Goal: Information Seeking & Learning: Check status

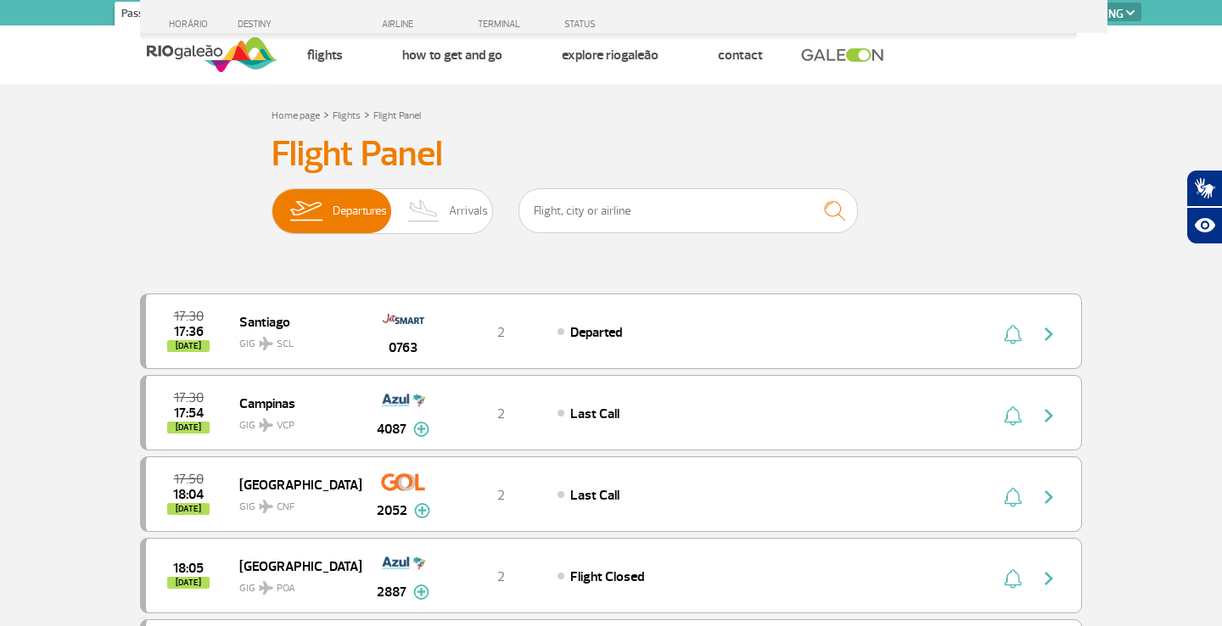
select select "en"
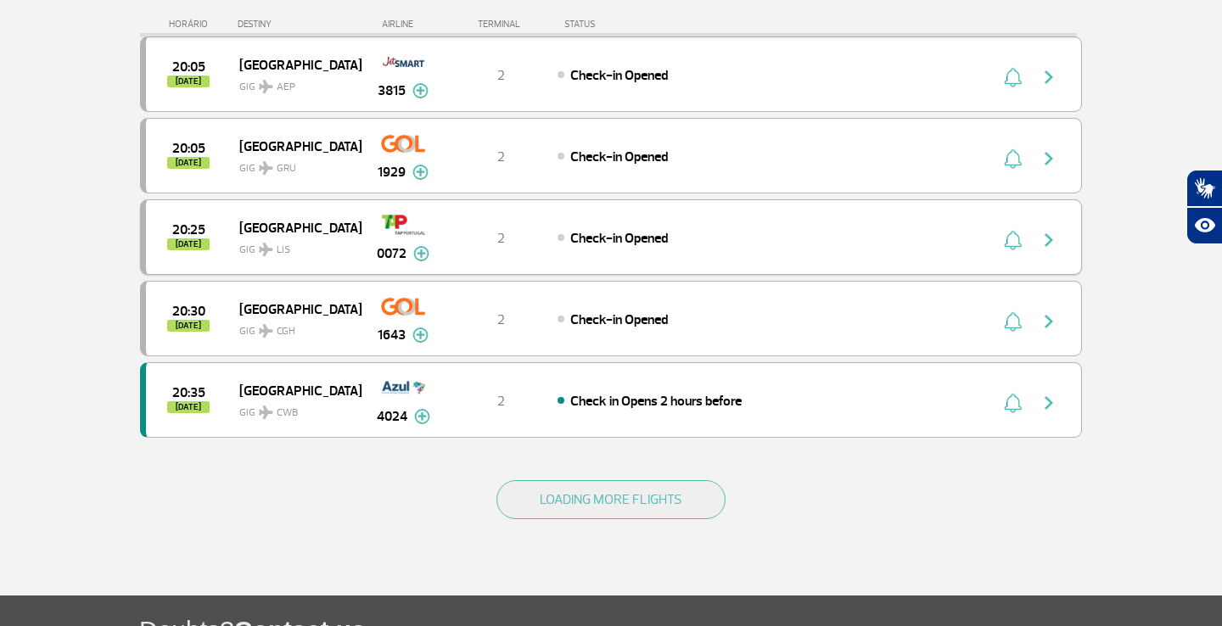
scroll to position [1481, 0]
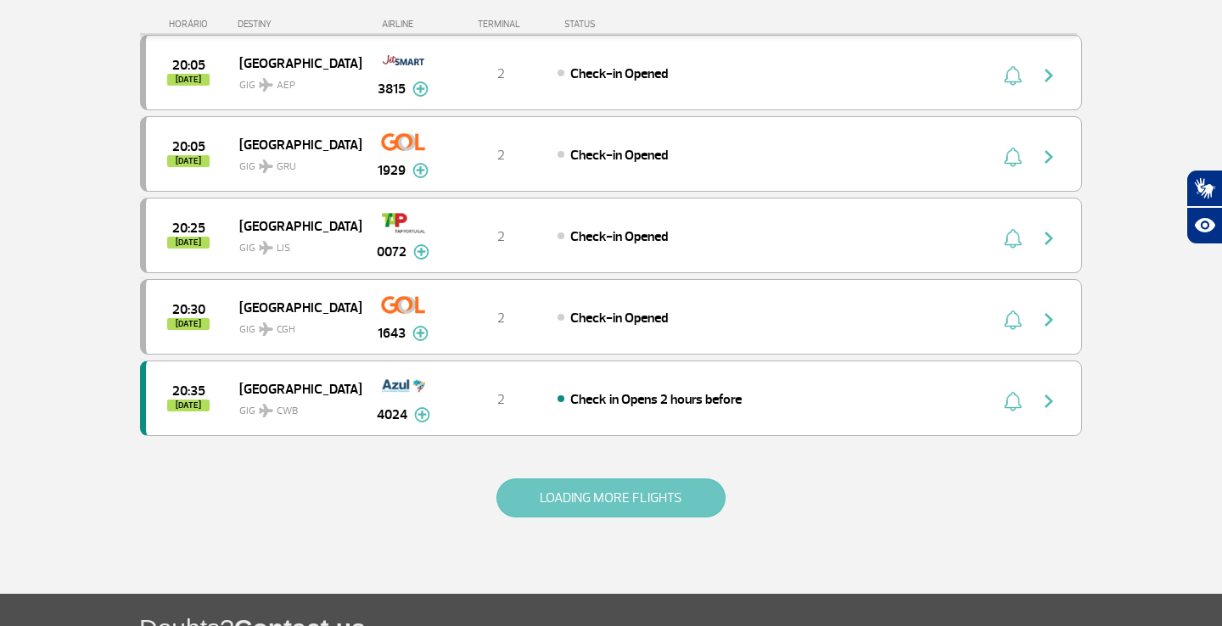
click at [617, 495] on button "LOADING MORE FLIGHTS" at bounding box center [610, 498] width 229 height 39
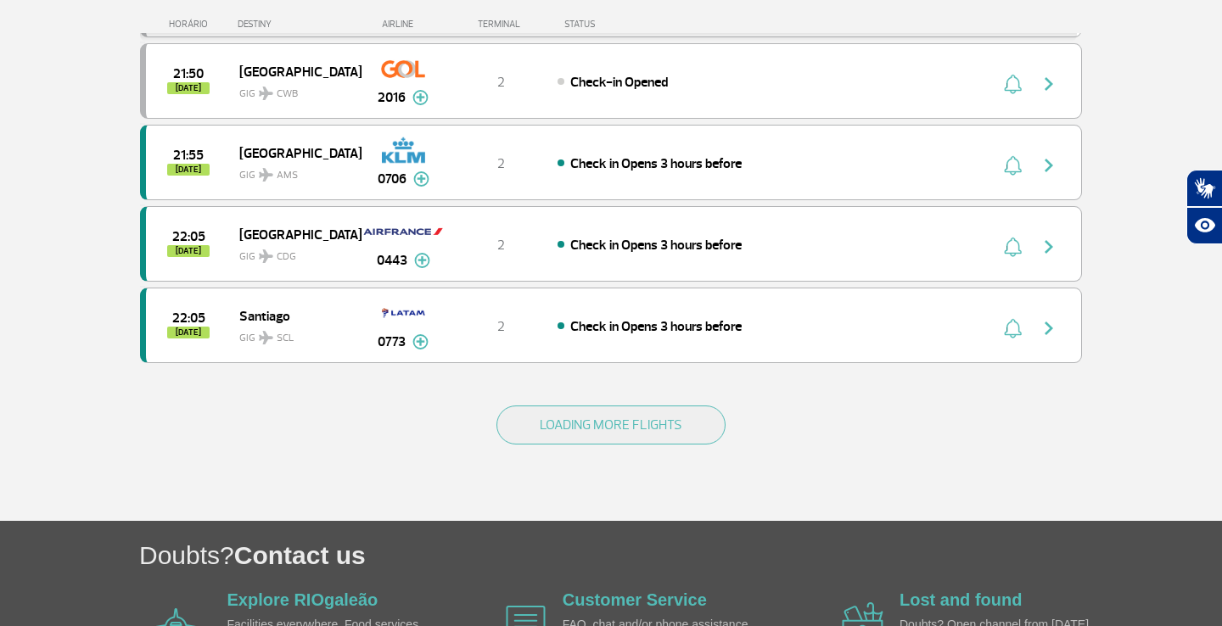
scroll to position [3195, 0]
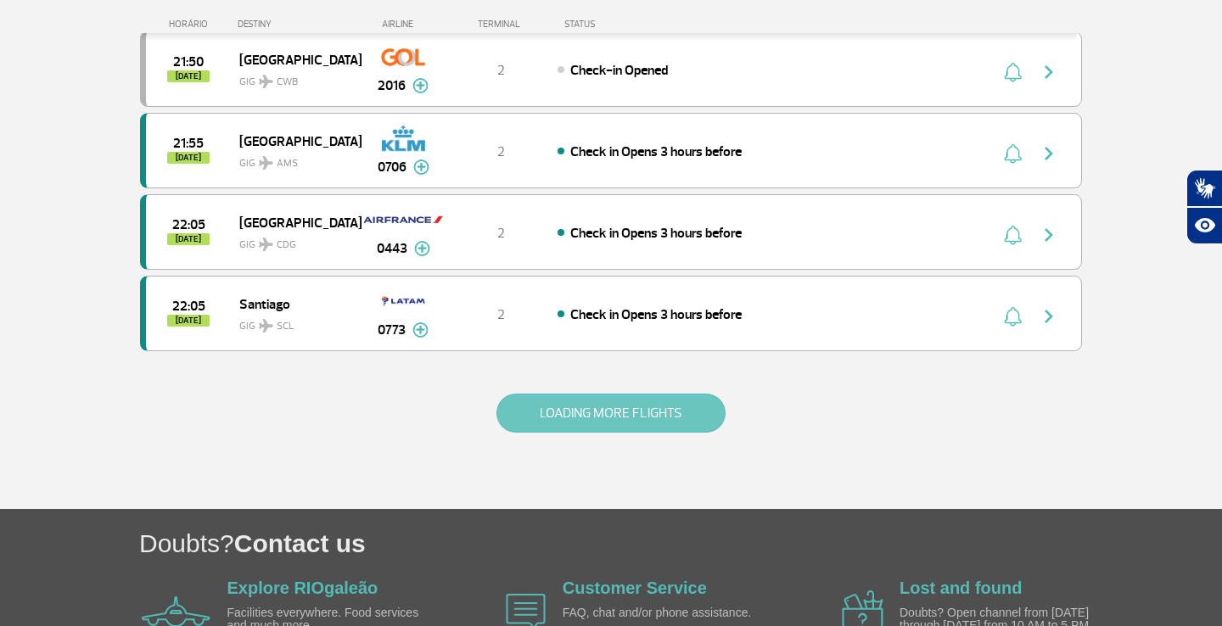
click at [614, 412] on button "LOADING MORE FLIGHTS" at bounding box center [610, 413] width 229 height 39
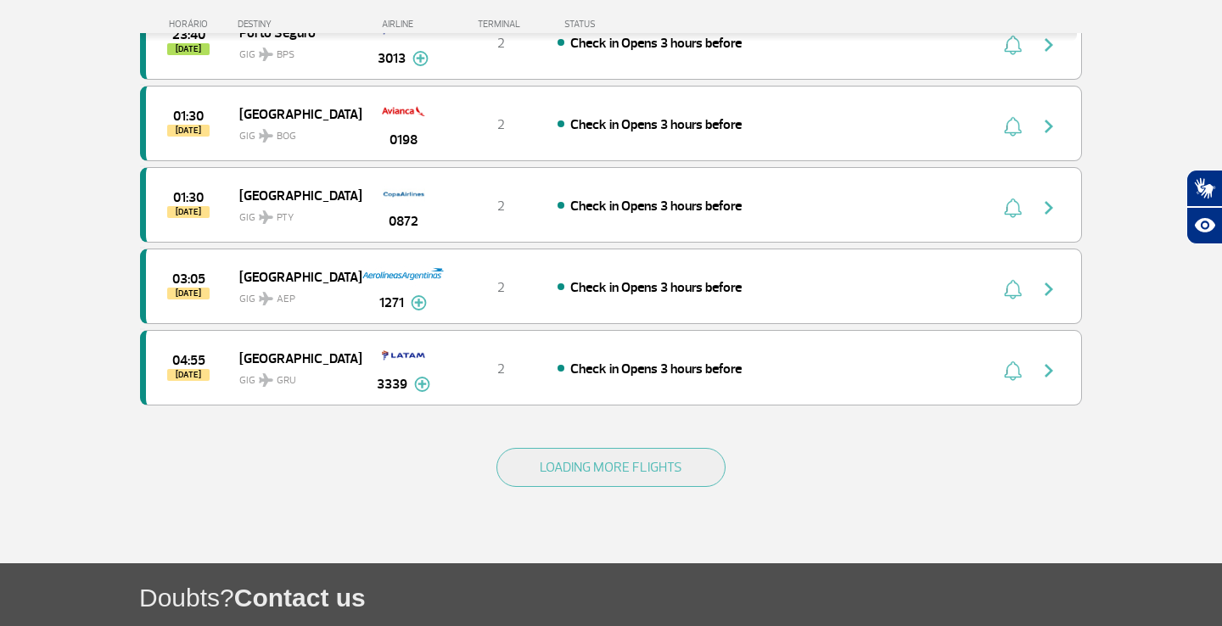
scroll to position [4832, 0]
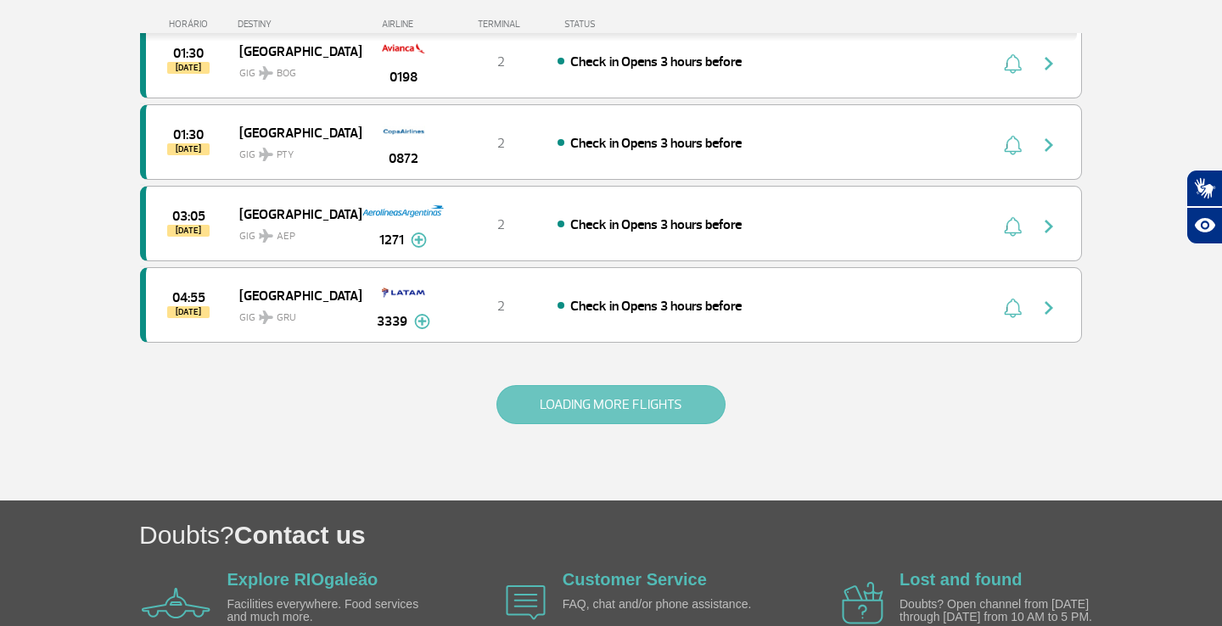
click at [605, 402] on button "LOADING MORE FLIGHTS" at bounding box center [610, 404] width 229 height 39
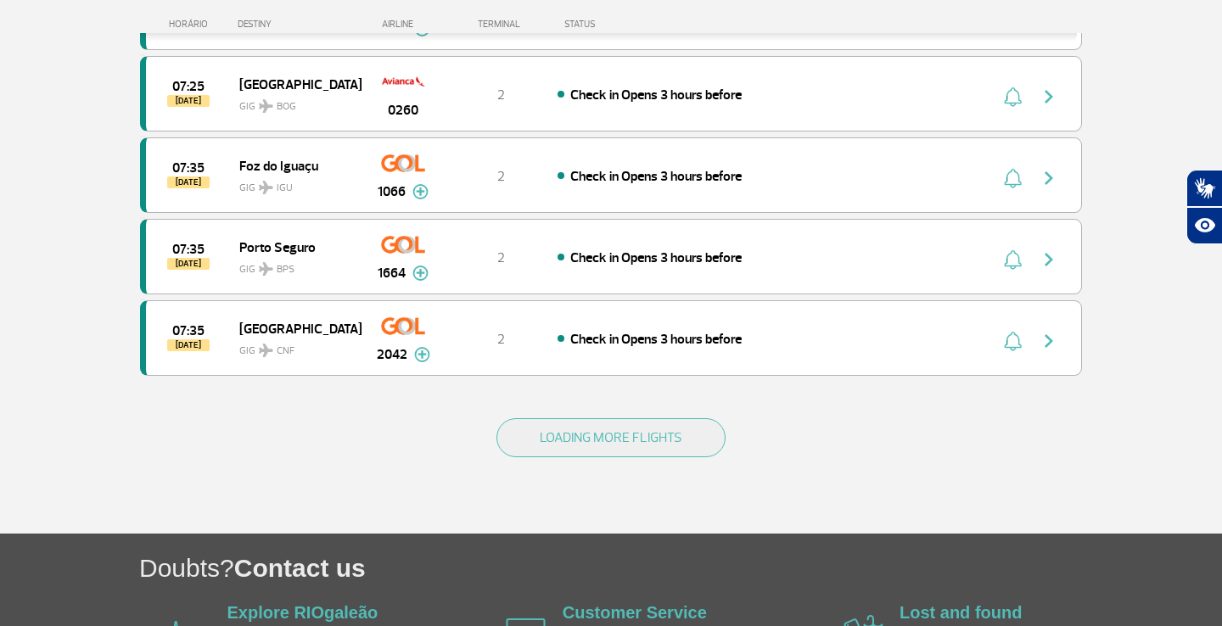
scroll to position [6444, 0]
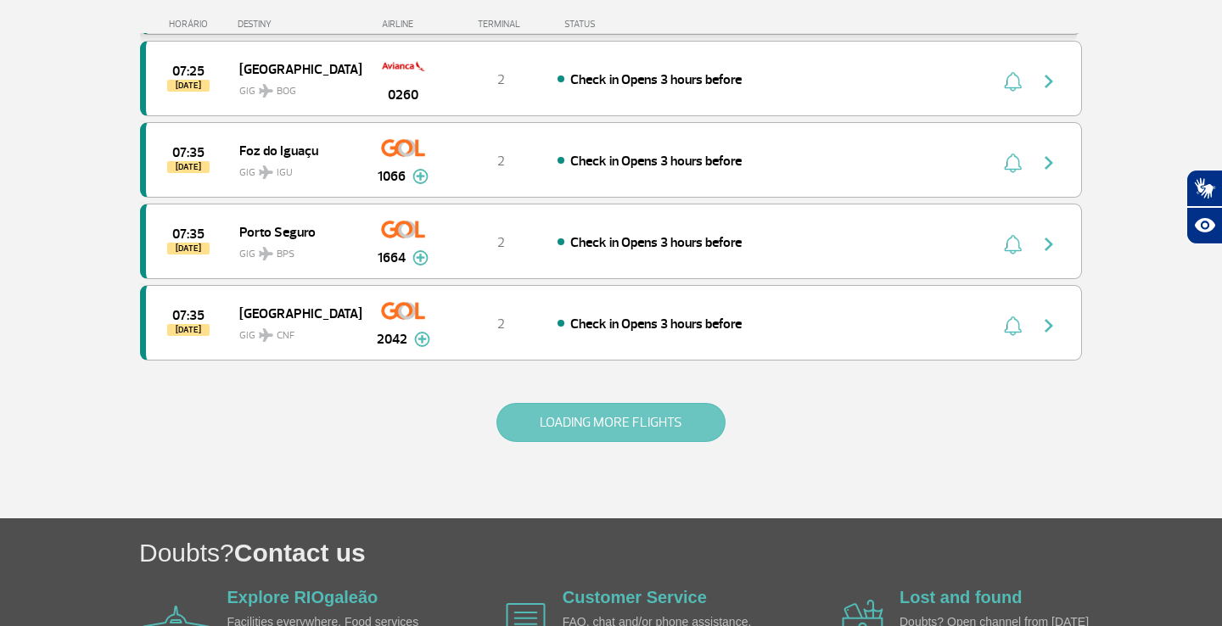
click at [602, 424] on button "LOADING MORE FLIGHTS" at bounding box center [610, 422] width 229 height 39
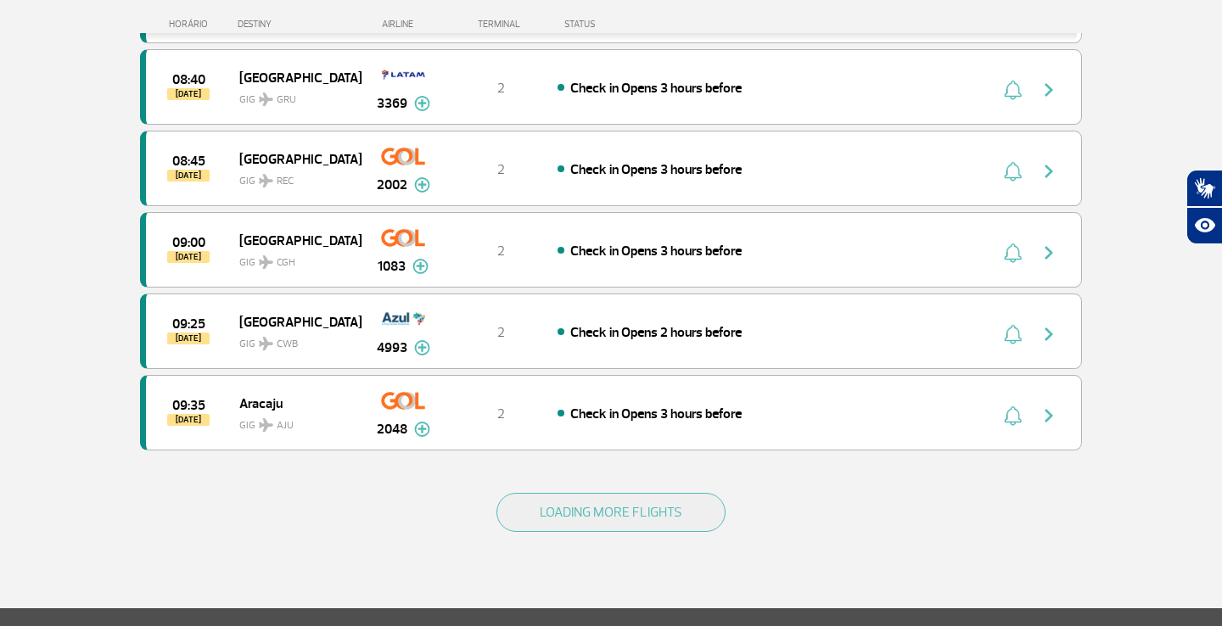
scroll to position [8068, 0]
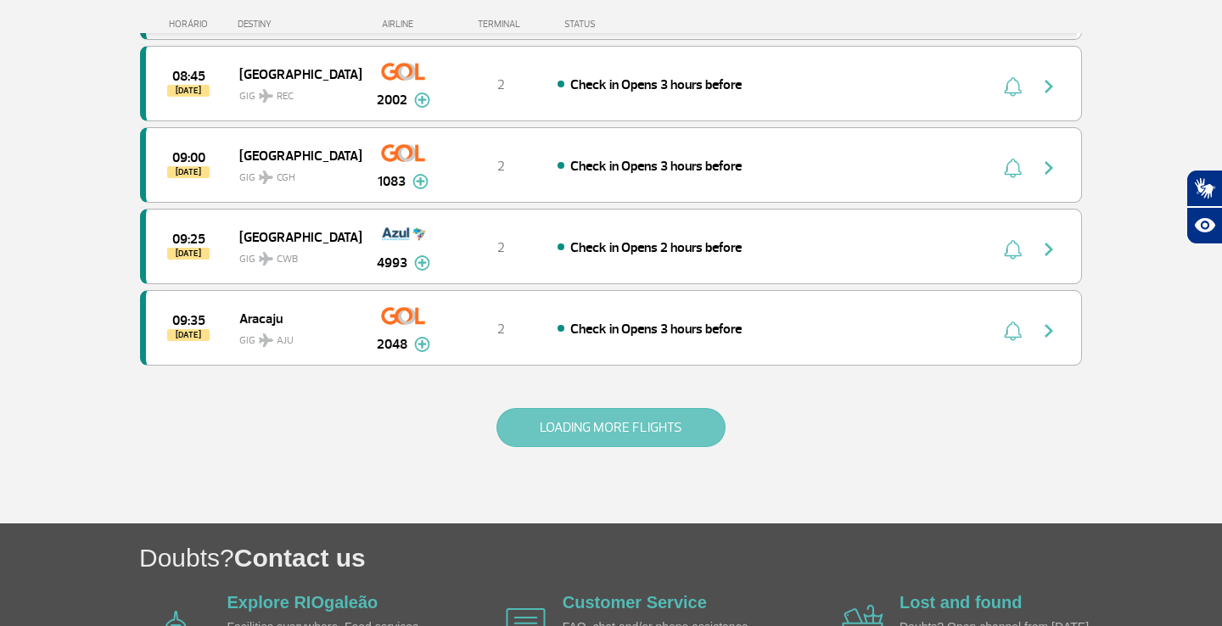
click at [602, 426] on button "LOADING MORE FLIGHTS" at bounding box center [610, 427] width 229 height 39
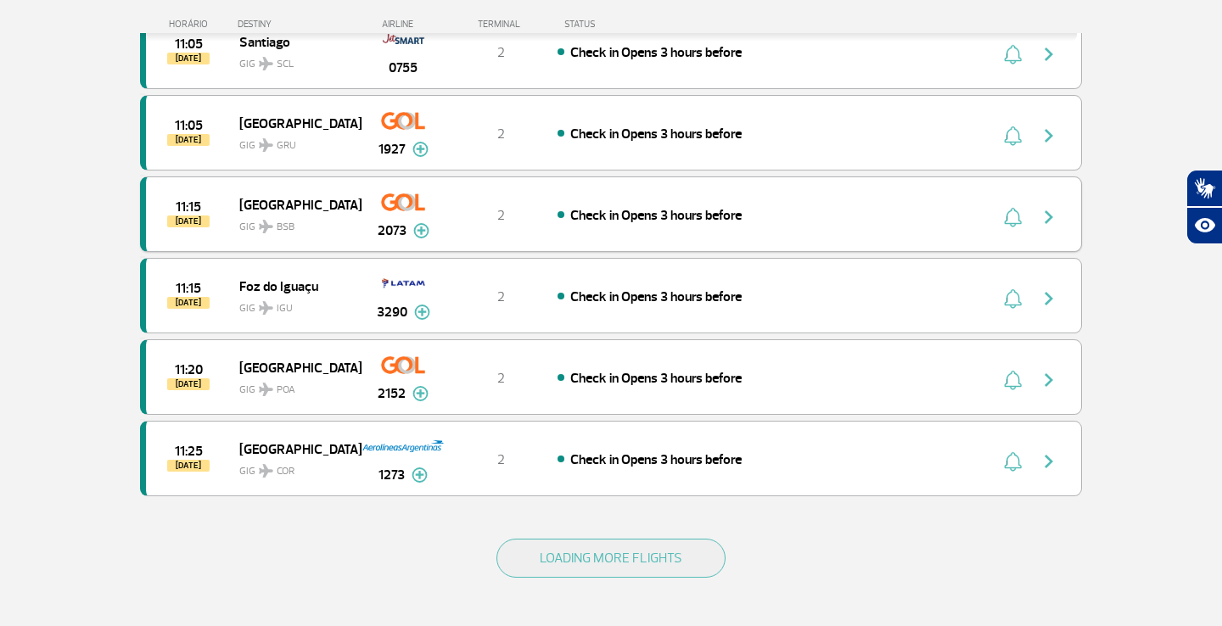
scroll to position [9654, 0]
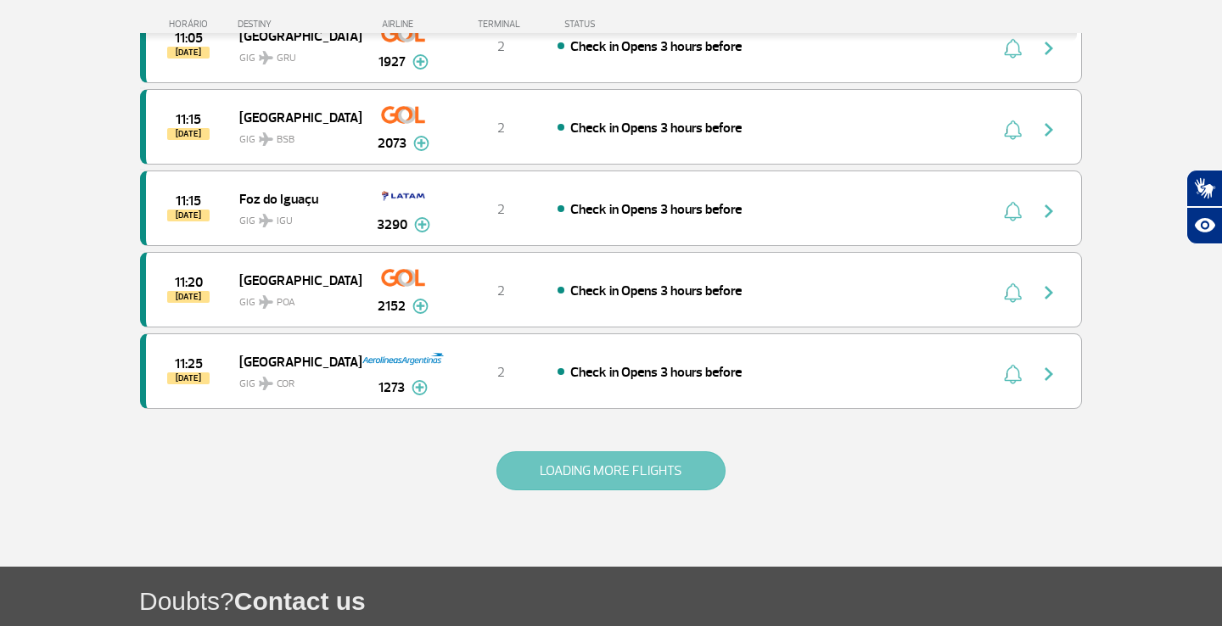
click at [598, 479] on button "LOADING MORE FLIGHTS" at bounding box center [610, 470] width 229 height 39
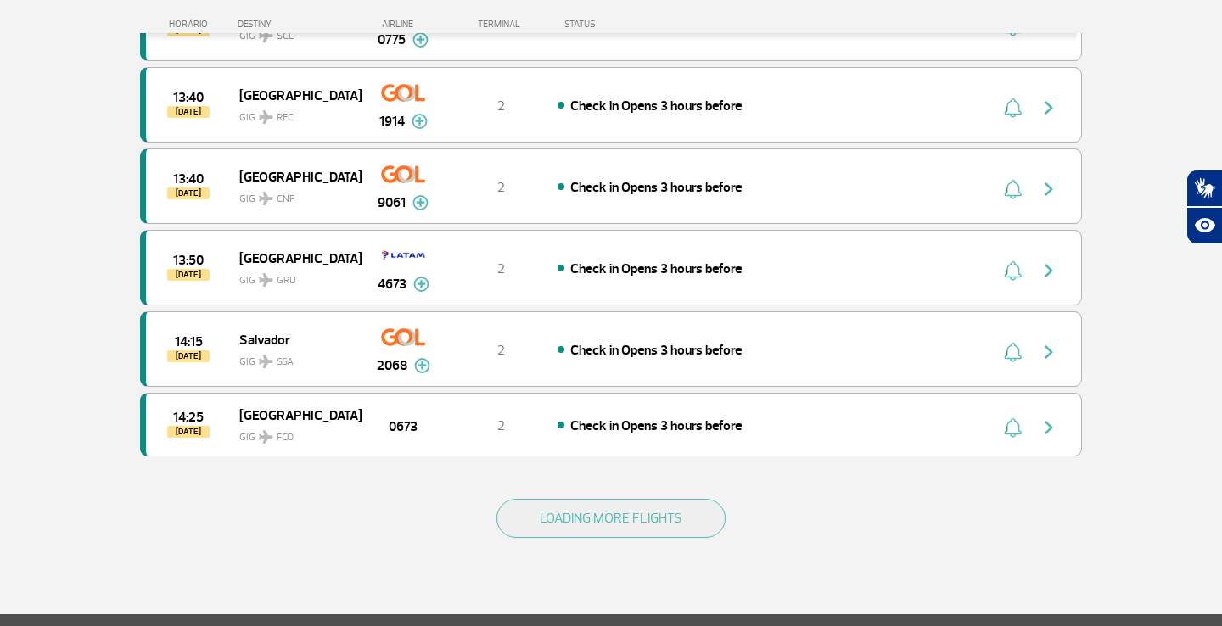
scroll to position [11285, 0]
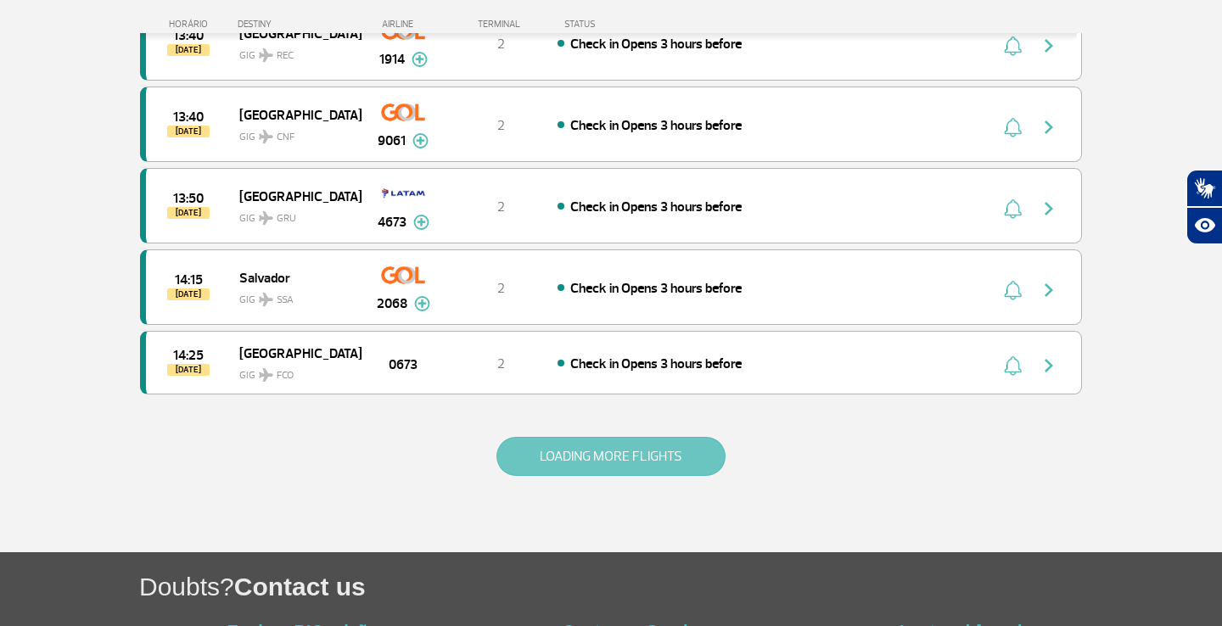
click at [571, 461] on button "LOADING MORE FLIGHTS" at bounding box center [610, 456] width 229 height 39
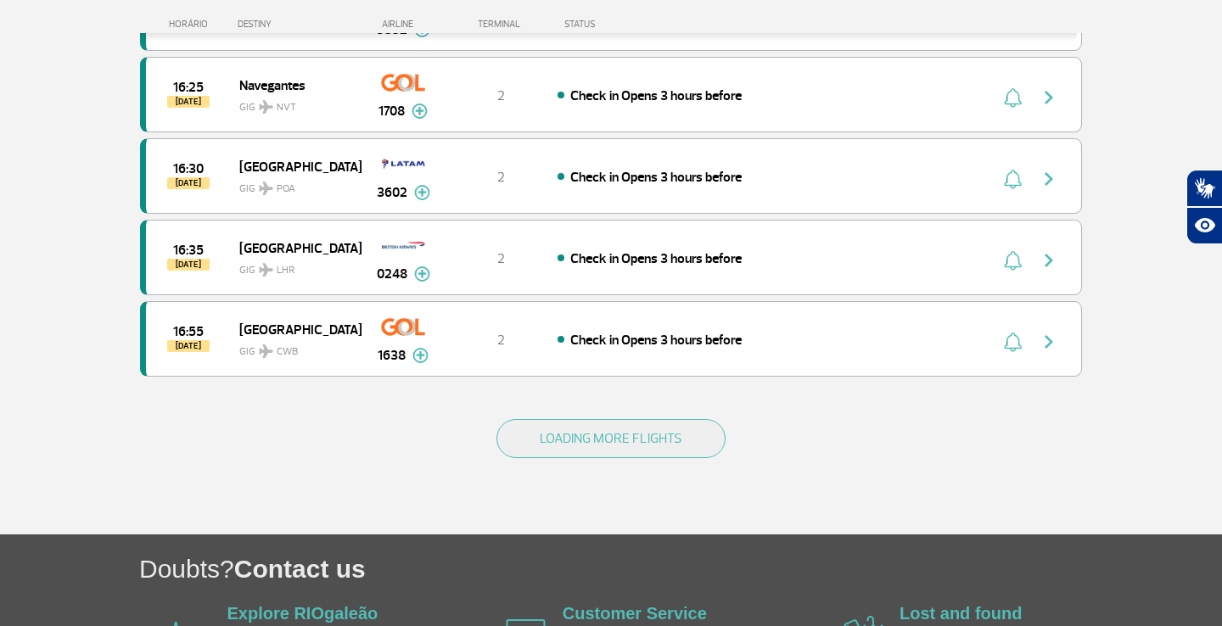
scroll to position [12943, 0]
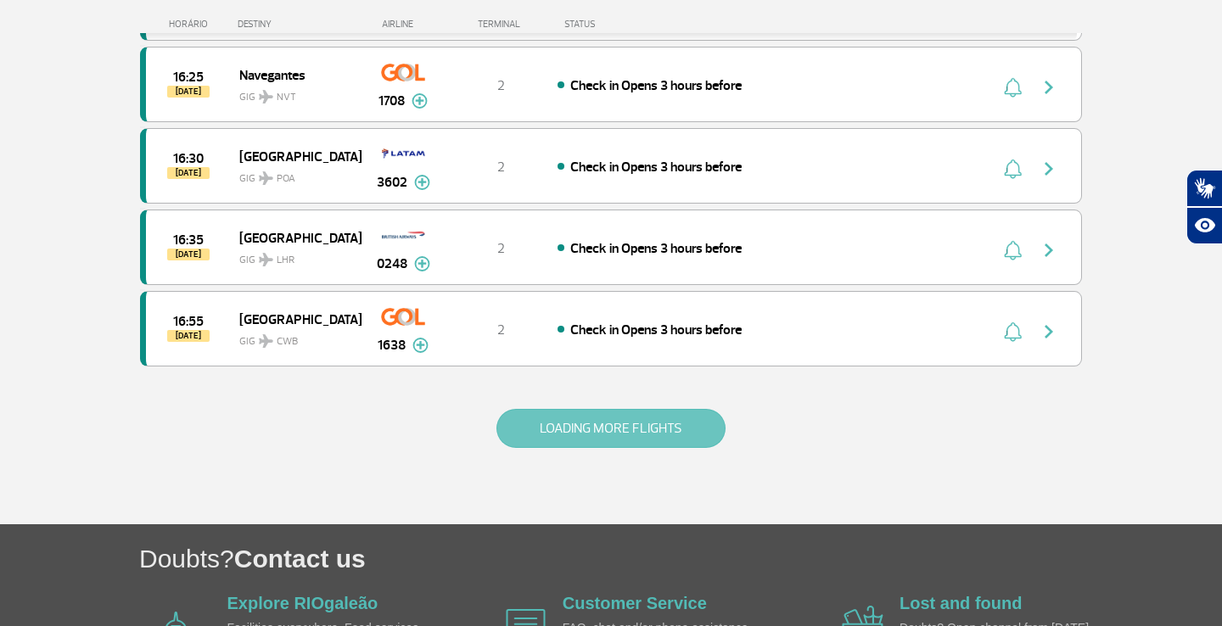
click at [643, 431] on button "LOADING MORE FLIGHTS" at bounding box center [610, 428] width 229 height 39
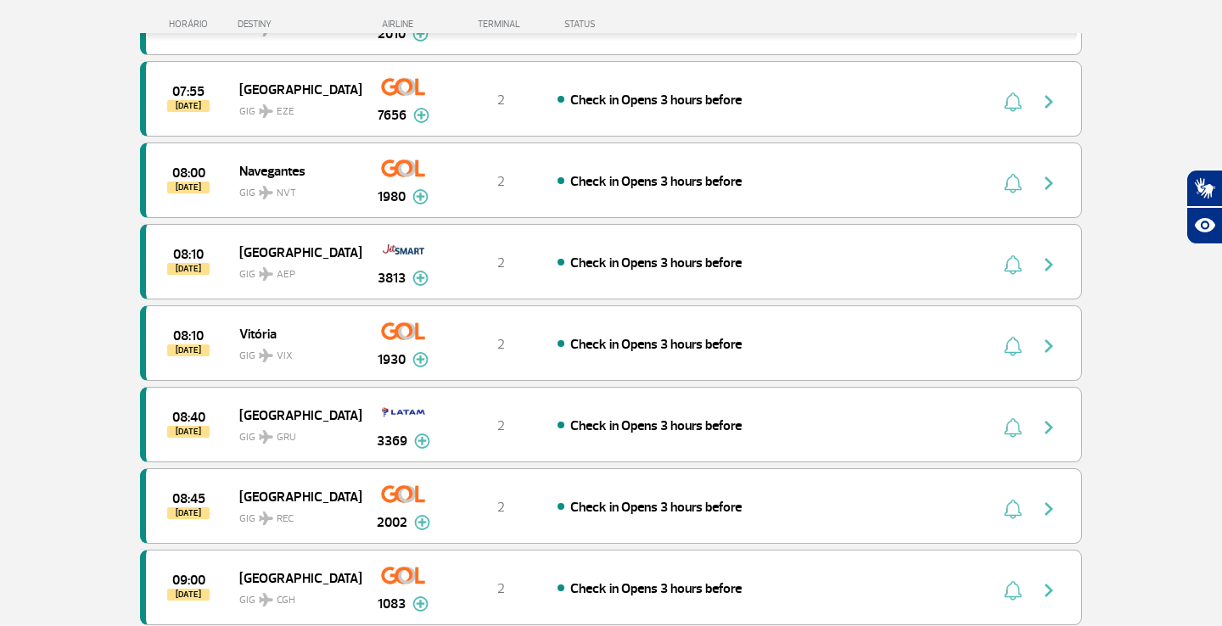
scroll to position [6976, 0]
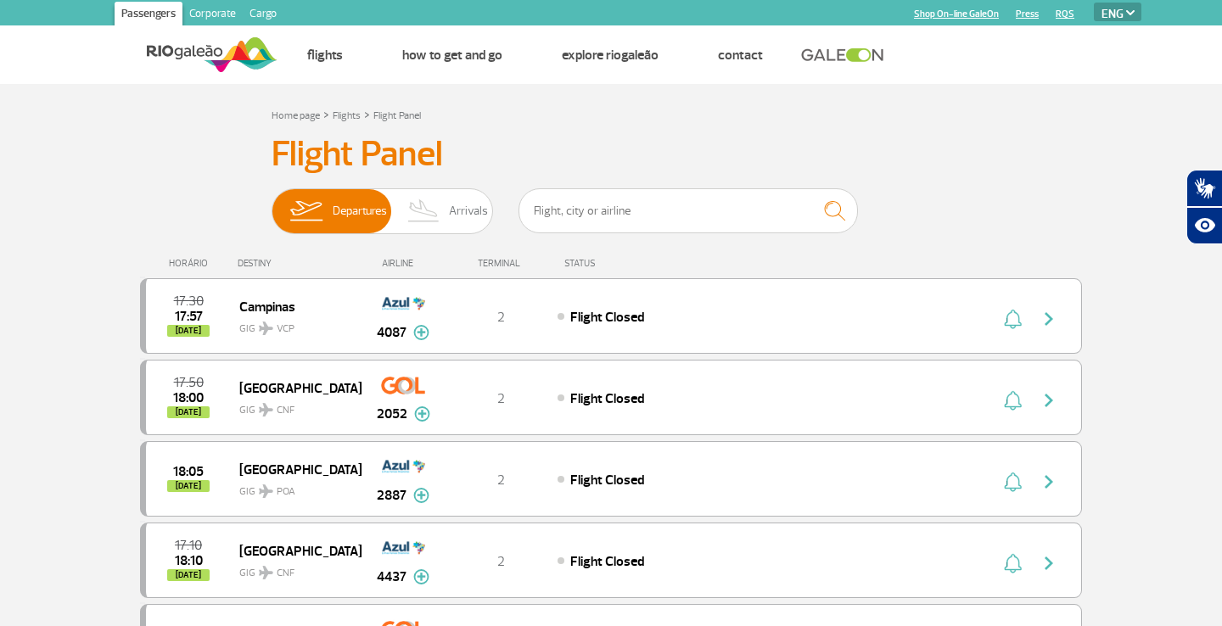
select select "en"
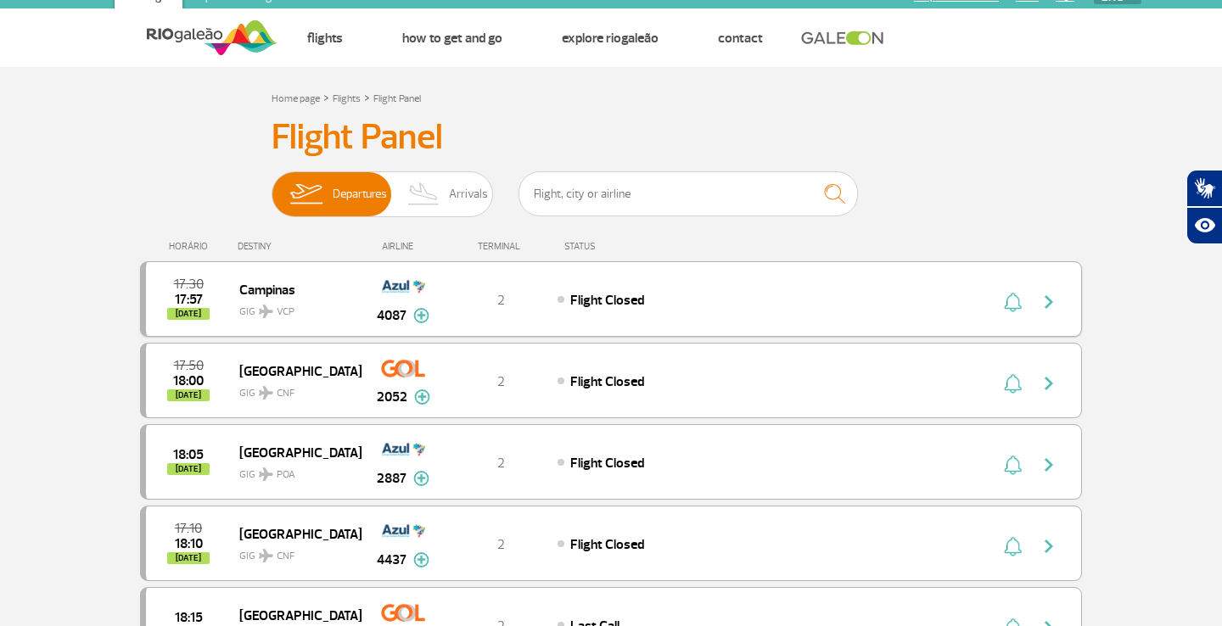
scroll to position [25, 0]
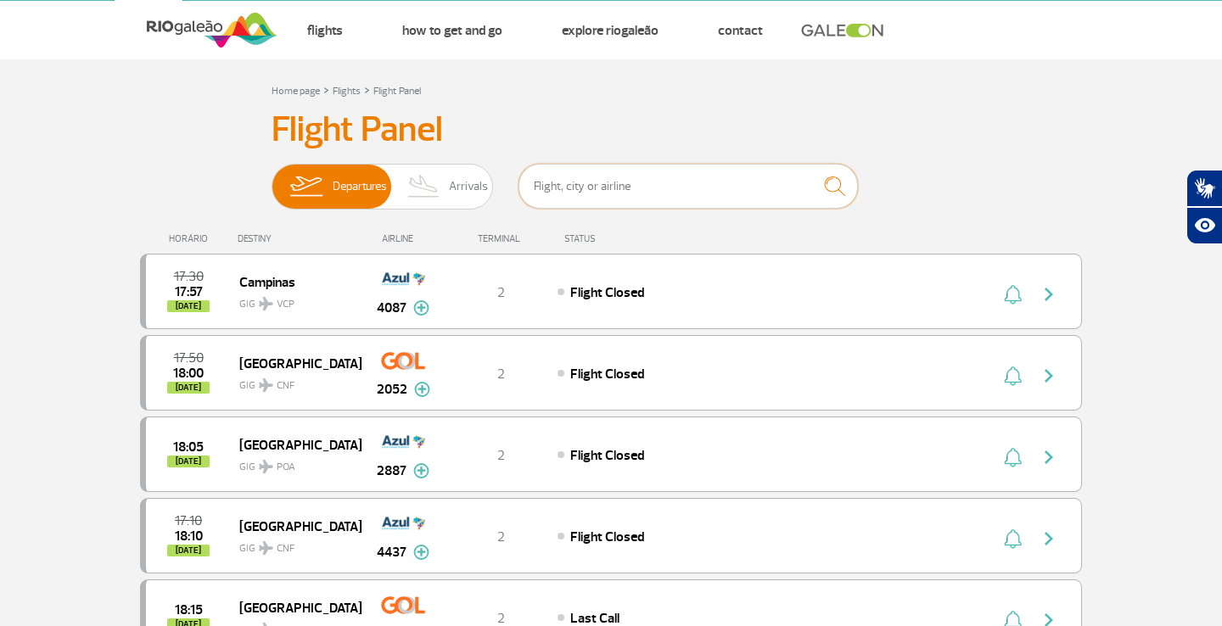
click at [554, 193] on input "text" at bounding box center [687, 186] width 339 height 45
type input "gru"
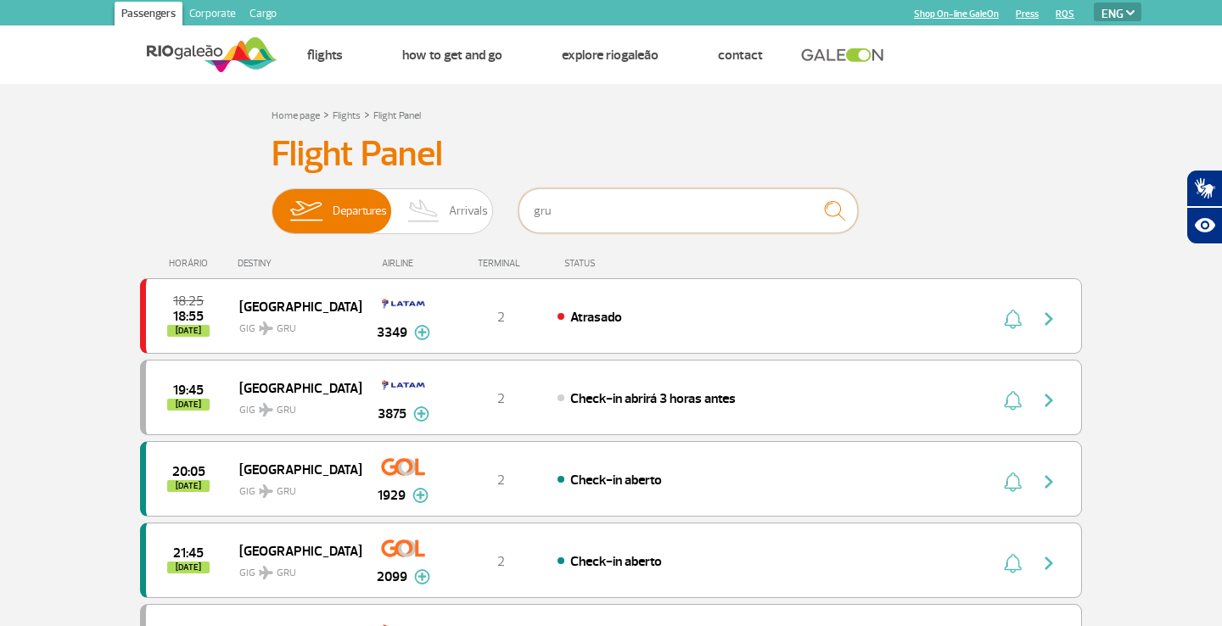
scroll to position [0, 0]
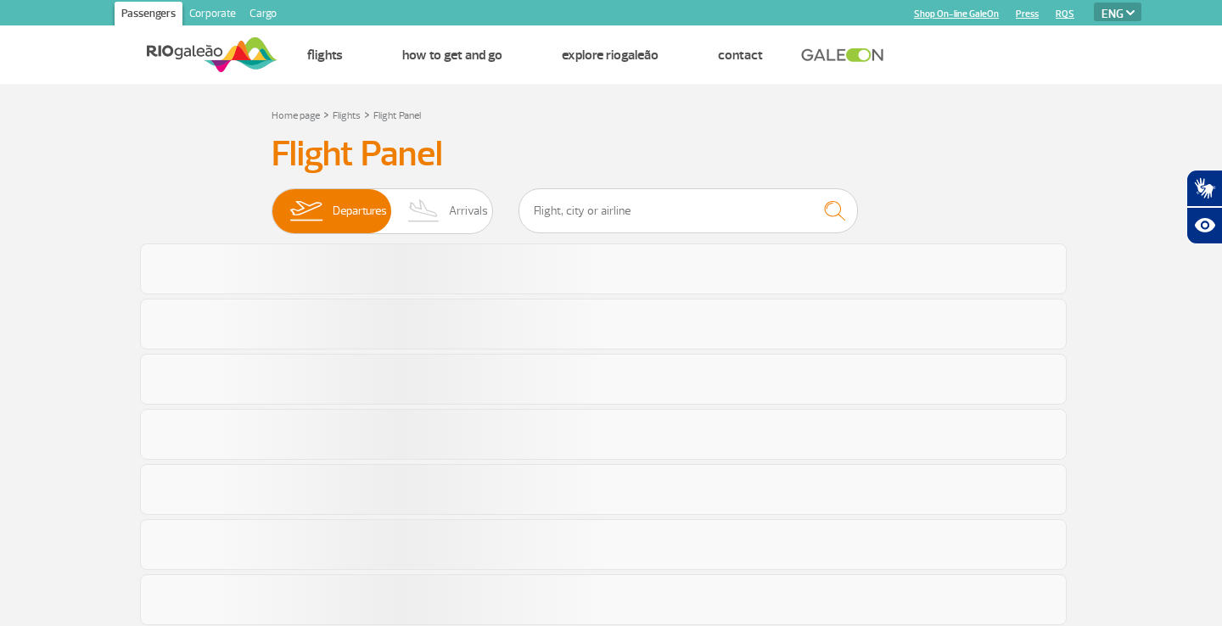
select select "en"
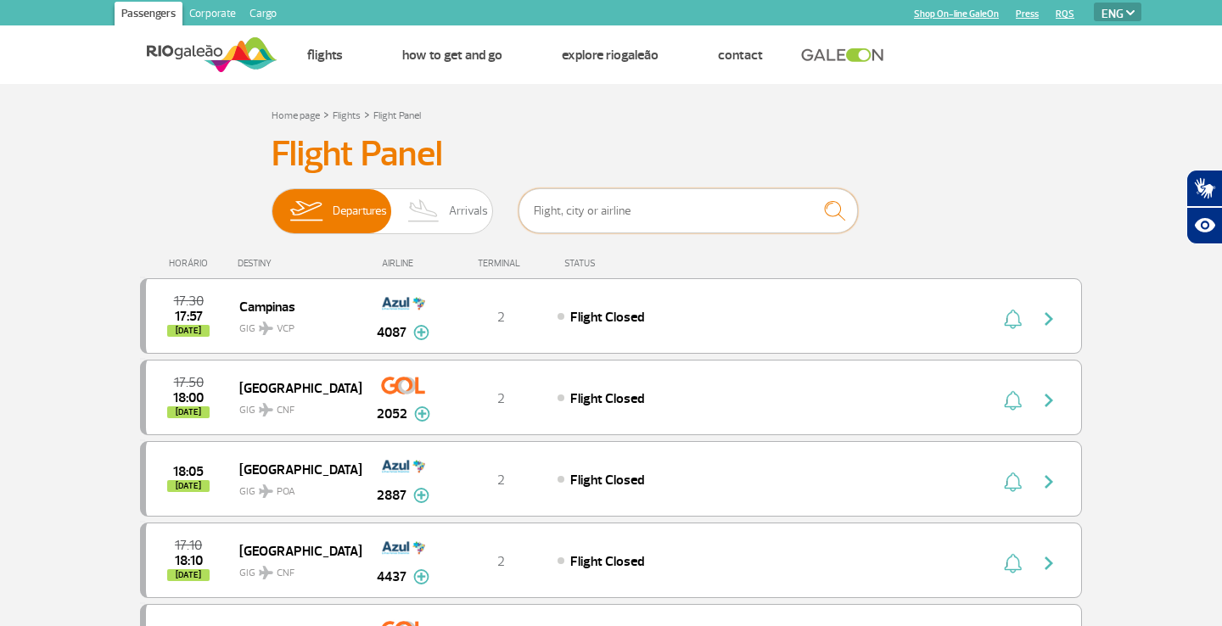
click at [572, 212] on input "text" at bounding box center [687, 210] width 339 height 45
type input "g"
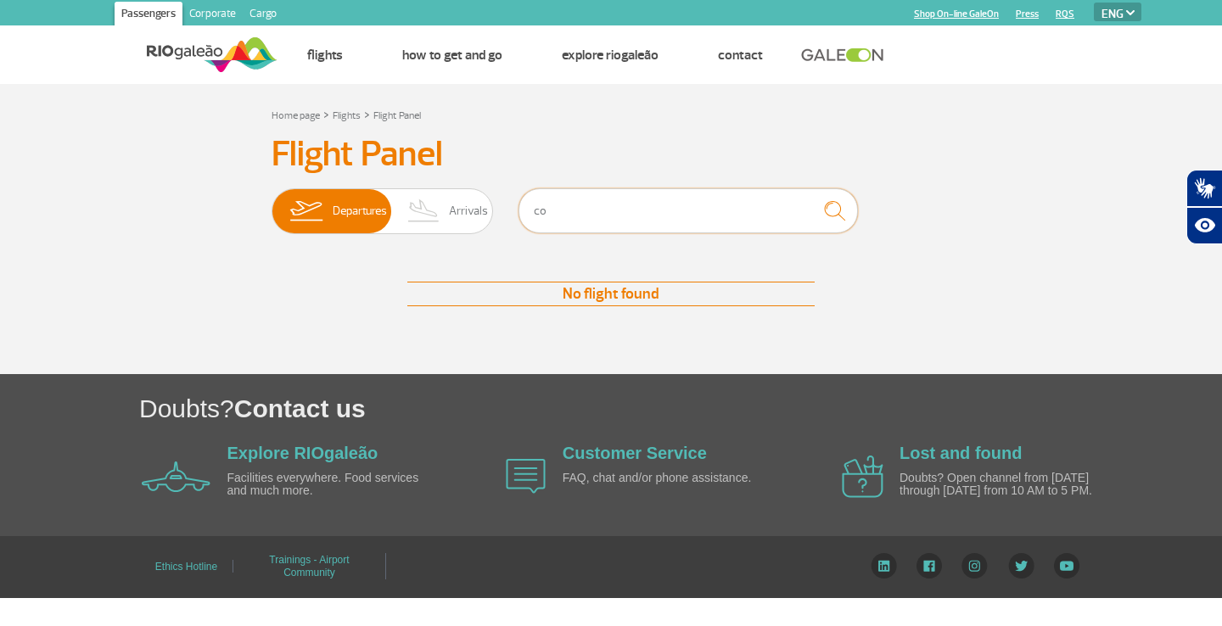
type input "c"
type input "s"
type input "p"
type input "s"
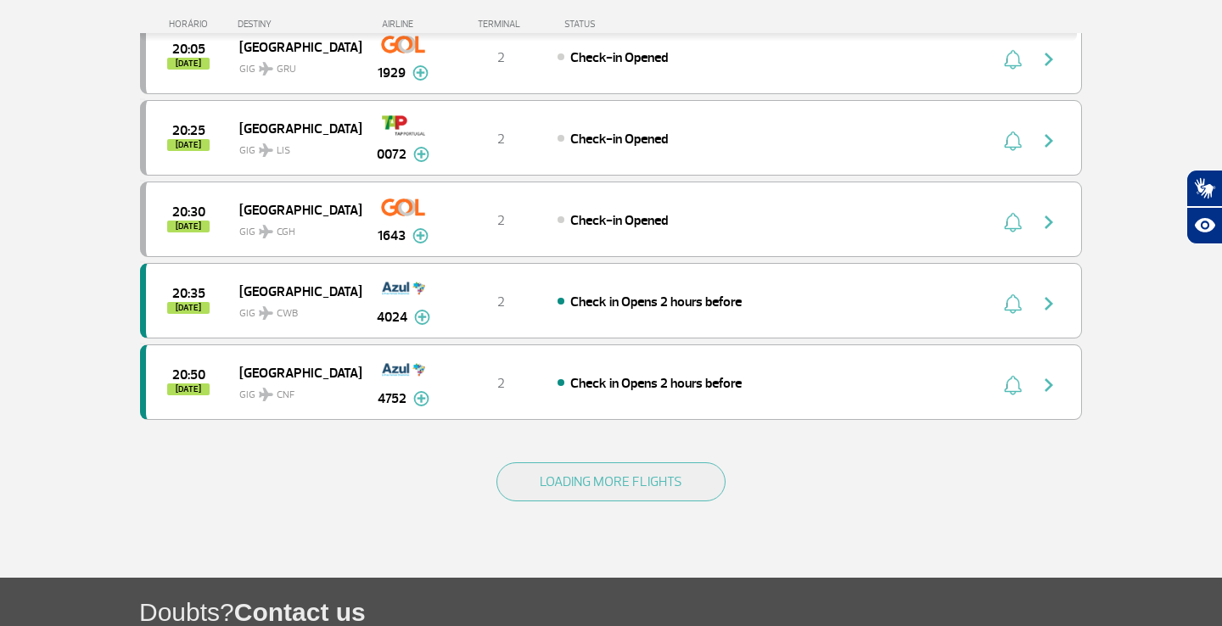
scroll to position [1511, 0]
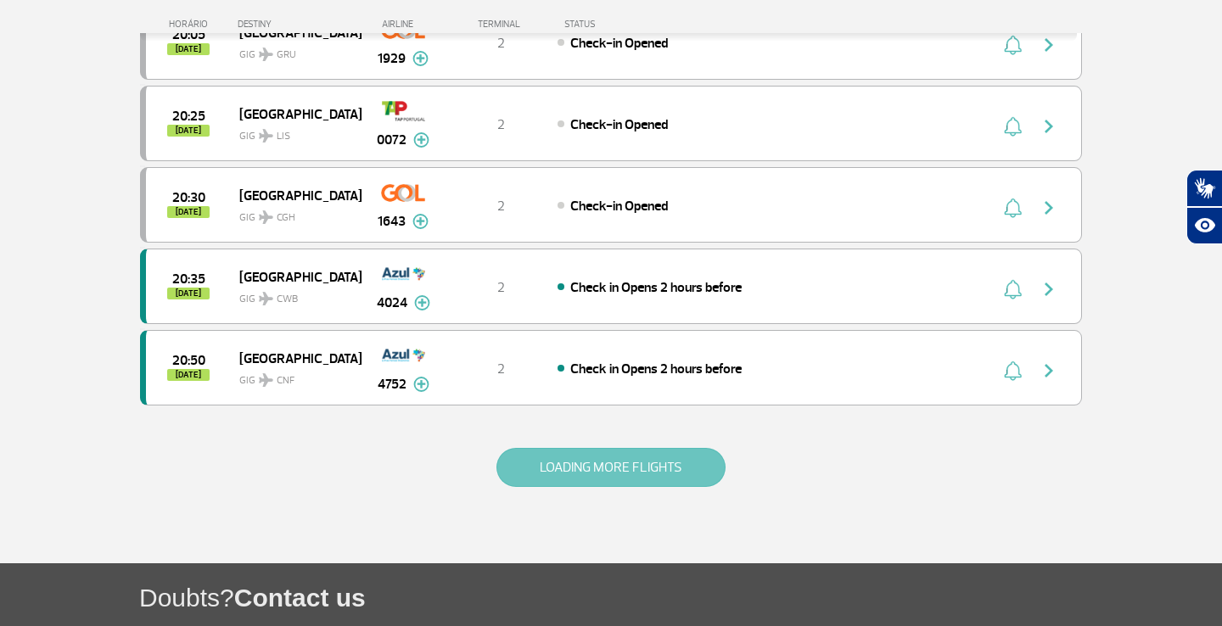
click at [586, 460] on button "LOADING MORE FLIGHTS" at bounding box center [610, 467] width 229 height 39
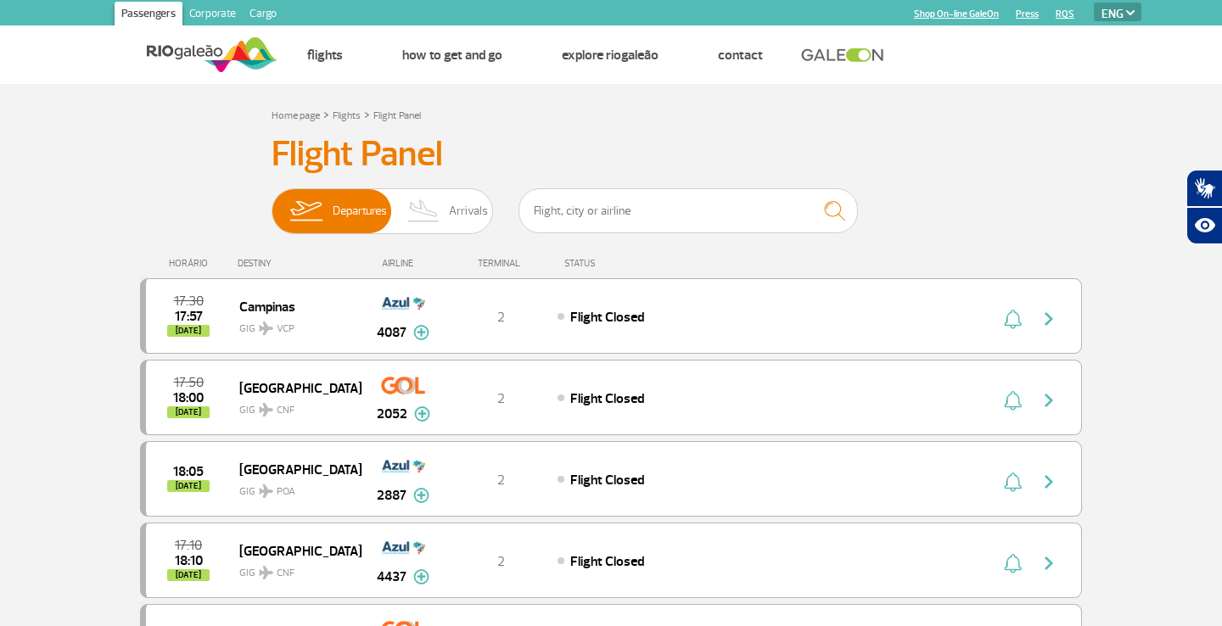
scroll to position [0, 0]
click at [603, 215] on input "text" at bounding box center [687, 210] width 339 height 45
type input "cgh"
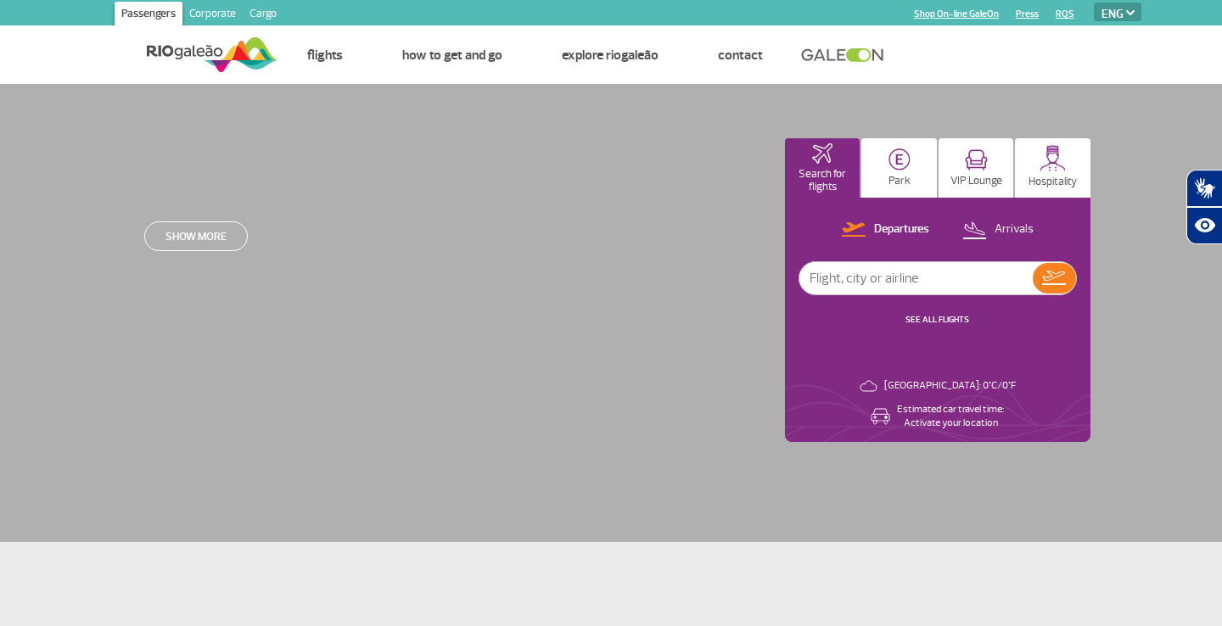
select select "en"
